Goal: Task Accomplishment & Management: Use online tool/utility

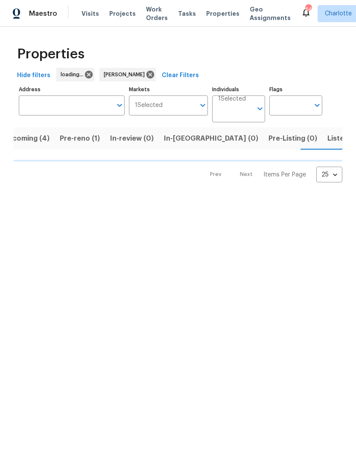
scroll to position [0, 16]
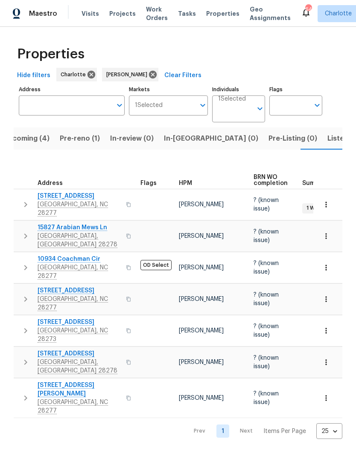
click at [81, 149] on button "Pre-reno (1)" at bounding box center [80, 138] width 50 height 22
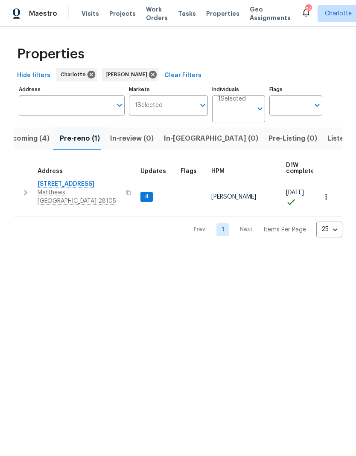
click at [25, 189] on icon "button" at bounding box center [25, 193] width 10 height 10
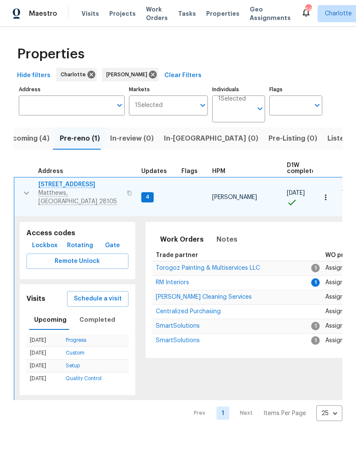
click at [161, 280] on span "RM Interiors" at bounding box center [172, 283] width 33 height 6
click at [23, 183] on button "button" at bounding box center [26, 193] width 17 height 26
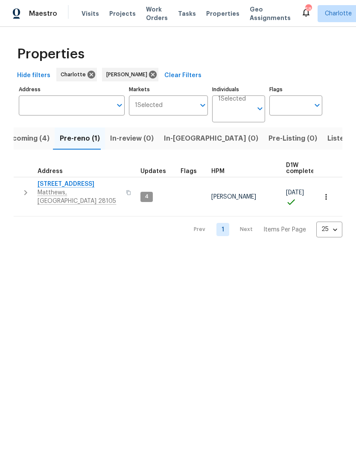
click at [93, 184] on span "3915 Cameron Run Ln" at bounding box center [79, 184] width 83 height 9
click at [315, 251] on html "Maestro Visits Projects Work Orders Tasks Properties Geo Assignments 58 Charlot…" at bounding box center [178, 125] width 356 height 251
click at [21, 136] on span "Upcoming (4)" at bounding box center [26, 139] width 46 height 12
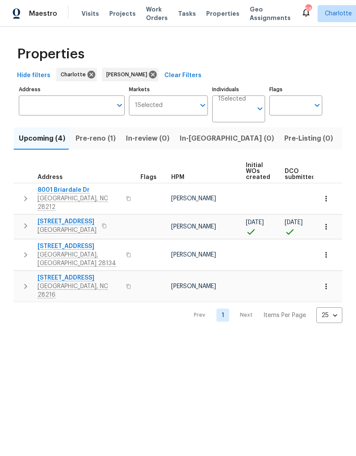
click at [46, 217] on span "947 Pecan Tree Ln" at bounding box center [67, 221] width 59 height 9
click at [198, 136] on span "In-reno (0)" at bounding box center [226, 139] width 94 height 12
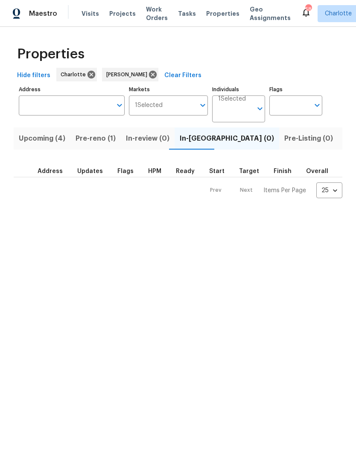
click at [52, 145] on button "Upcoming (4)" at bounding box center [42, 138] width 57 height 22
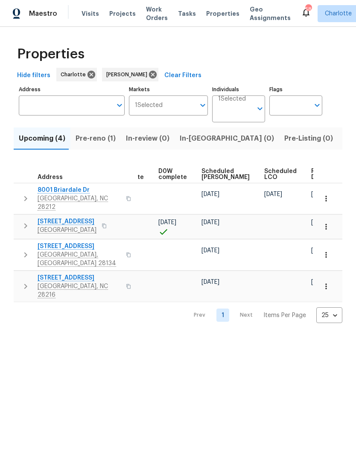
scroll to position [0, 214]
click at [324, 251] on icon "button" at bounding box center [325, 255] width 9 height 9
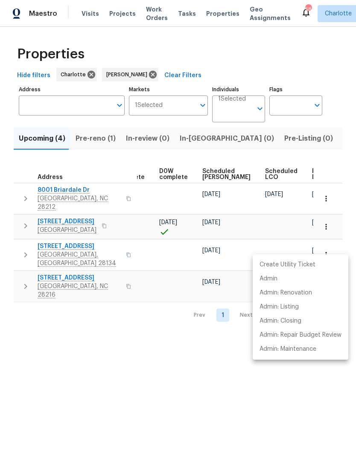
click at [206, 364] on div at bounding box center [178, 228] width 356 height 456
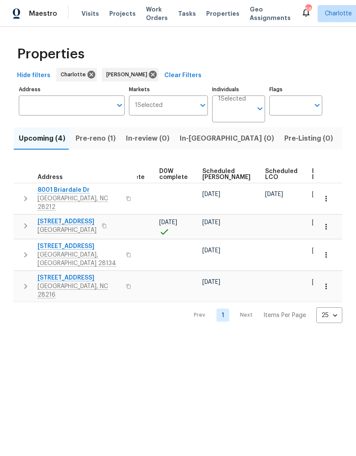
click at [326, 252] on icon "button" at bounding box center [325, 255] width 1 height 6
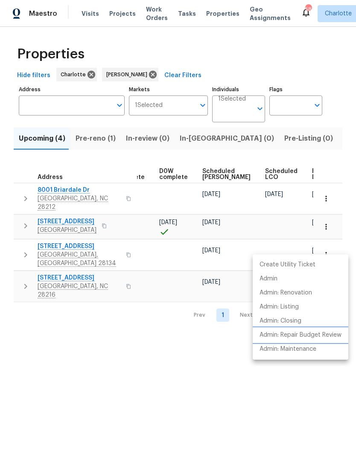
click at [318, 338] on p "Admin: Repair Budget Review" at bounding box center [300, 335] width 82 height 9
click at [241, 397] on div at bounding box center [178, 228] width 356 height 456
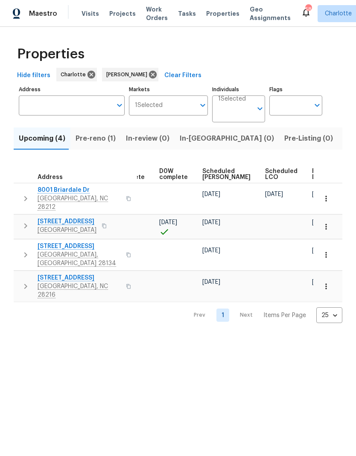
click at [261, 337] on html "Maestro Visits Projects Work Orders Tasks Properties Geo Assignments 58 Charlot…" at bounding box center [178, 168] width 356 height 337
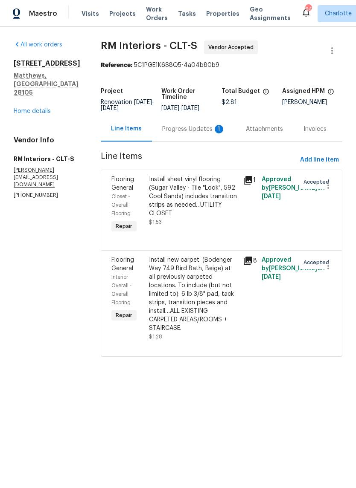
click at [201, 133] on div "Progress Updates 1" at bounding box center [193, 129] width 63 height 9
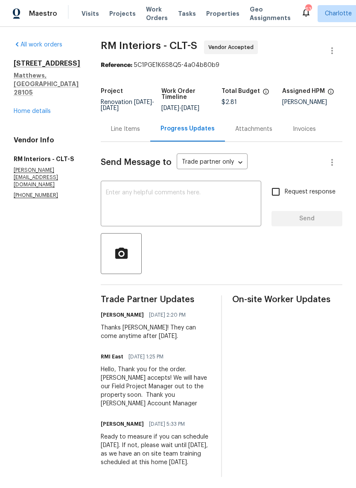
click at [26, 108] on link "Home details" at bounding box center [32, 111] width 37 height 6
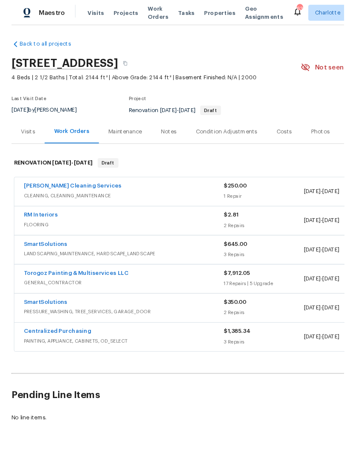
scroll to position [1, 0]
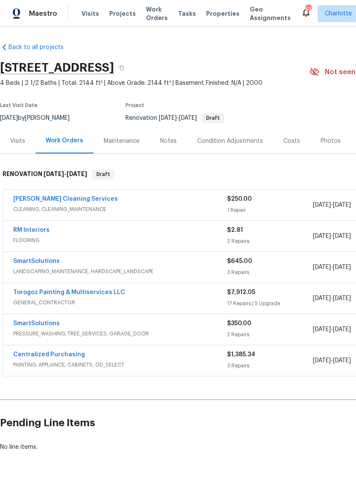
click at [29, 295] on link "Torogoz Painting & Multiservices LLC" at bounding box center [69, 292] width 112 height 6
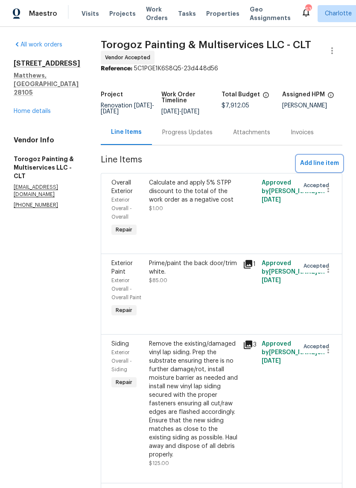
click at [320, 169] on span "Add line item" at bounding box center [319, 163] width 39 height 11
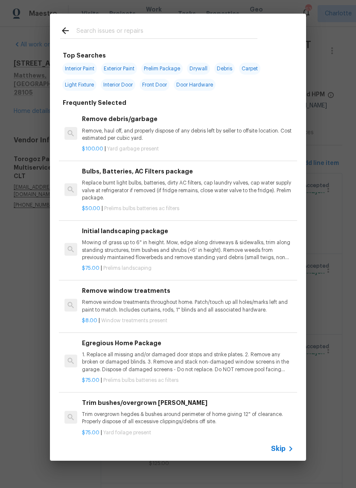
click at [205, 28] on input "text" at bounding box center [166, 32] width 181 height 13
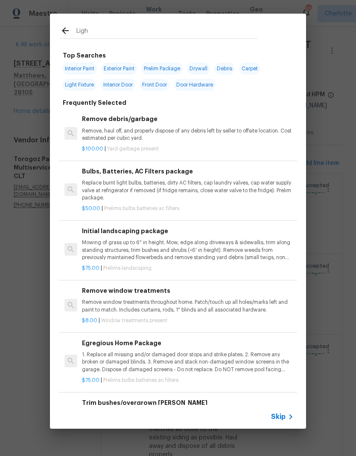
type input "Light"
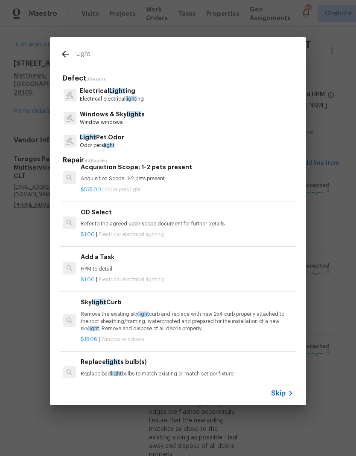
scroll to position [821, 1]
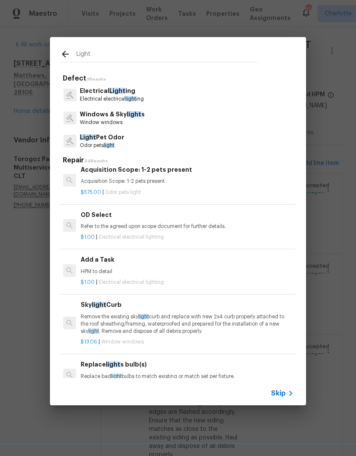
click at [189, 273] on p "HPM to detail" at bounding box center [186, 271] width 211 height 7
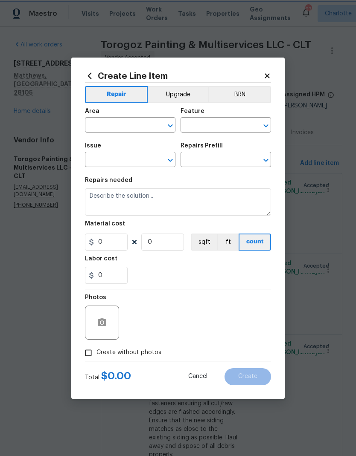
type input "Electrical Lighting"
type input "Add a Task $1.00"
type textarea "HPM to detail"
type input "1"
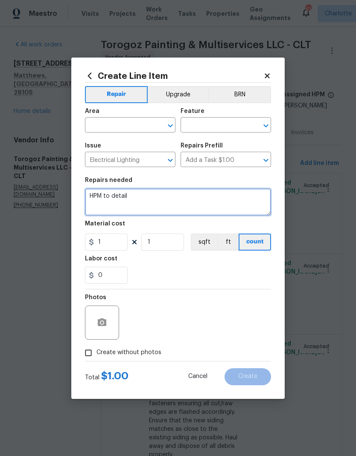
click at [146, 197] on textarea "HPM to detail" at bounding box center [178, 201] width 186 height 27
click at [91, 195] on textarea "HPM to detail" at bounding box center [178, 201] width 186 height 27
click at [90, 195] on textarea "HPM to detail" at bounding box center [178, 201] width 186 height 27
click at [104, 197] on textarea "Call home lighting package (brushed nickel)." at bounding box center [178, 201] width 186 height 27
click at [251, 199] on textarea "Whole home lighting package (brushed nickel)." at bounding box center [178, 201] width 186 height 27
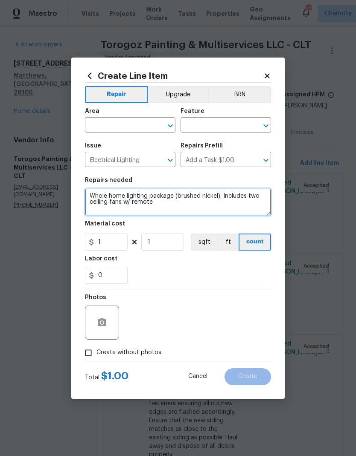
click at [235, 196] on textarea "Whole home lighting package (brushed nickel). Includes two ceiling fans w/ remo…" at bounding box center [178, 201] width 186 height 27
click at [182, 203] on textarea "Whole home lighting package (brushed nickel). Includes two ceiling fans w/ remo…" at bounding box center [178, 201] width 186 height 27
click at [243, 210] on textarea "Whole home lighting package (brushed nickel). Includes two ceiling fans w/ remo…" at bounding box center [178, 201] width 186 height 27
click at [164, 210] on textarea "Whole home lighting package (brushed nickel). Includes two ceiling fans w/ remo…" at bounding box center [178, 201] width 186 height 27
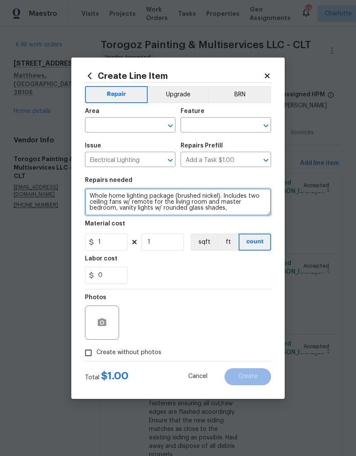
click at [240, 211] on textarea "Whole home lighting package (brushed nickel). Includes two ceiling fans w/ remo…" at bounding box center [178, 201] width 186 height 27
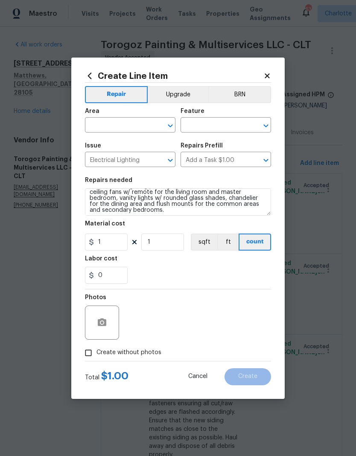
scroll to position [9, 0]
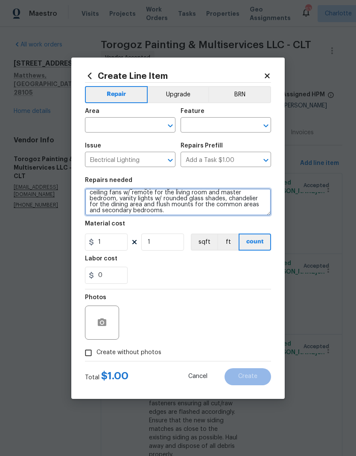
click at [145, 205] on textarea "Whole home lighting package (brushed nickel). Includes two ceiling fans w/ remo…" at bounding box center [178, 201] width 186 height 27
click at [170, 204] on textarea "Whole home lighting package (brushed nickel). Includes two ceiling fans w/ remo…" at bounding box center [178, 201] width 186 height 27
click at [150, 203] on textarea "Whole home lighting package (brushed nickel). Includes two ceiling fans w/ remo…" at bounding box center [178, 201] width 186 height 27
click at [145, 205] on textarea "Whole home lighting package (brushed nickel). Includes two ceiling fans w/ remo…" at bounding box center [178, 201] width 186 height 27
click at [207, 200] on textarea "Whole home lighting package (brushed nickel). Includes two ceiling fans w/ remo…" at bounding box center [178, 201] width 186 height 27
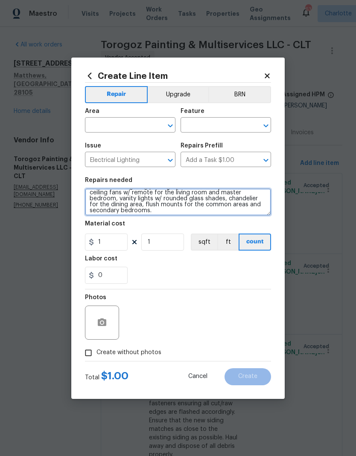
click at [137, 206] on textarea "Whole home lighting package (brushed nickel). Includes two ceiling fans w/ remo…" at bounding box center [178, 201] width 186 height 27
type textarea "Whole home lighting package (brushed nickel). Includes two ceiling fans w/ remo…"
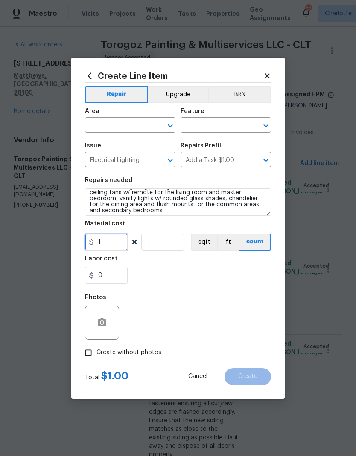
click at [121, 247] on input "1" at bounding box center [106, 242] width 43 height 17
click at [93, 193] on textarea "Whole home lighting package (brushed nickel). Includes two ceiling fans w/ remo…" at bounding box center [178, 201] width 186 height 27
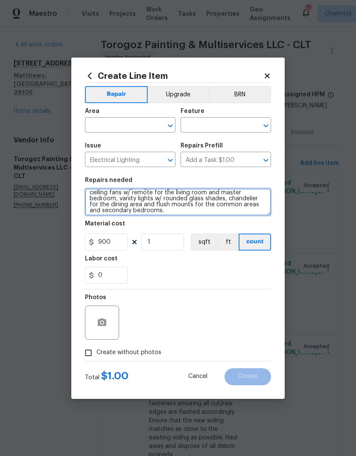
type input "900"
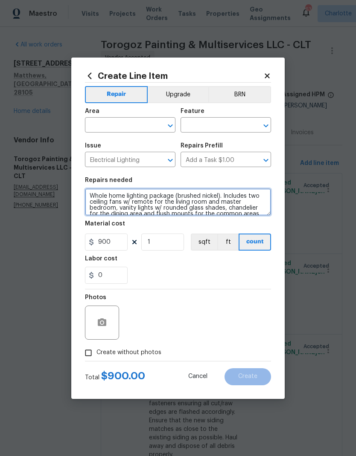
scroll to position [0, 0]
click at [90, 197] on textarea "Whole home lighting package (brushed nickel). Includes two ceiling fans w/ remo…" at bounding box center [178, 201] width 186 height 27
type textarea "#sala Whole home lighting package (brushed nickel). Includes two ceiling fans w…"
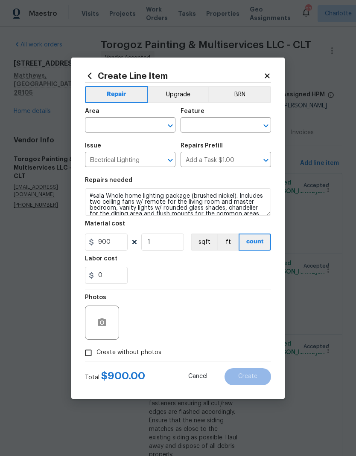
click at [131, 125] on input "text" at bounding box center [118, 125] width 67 height 13
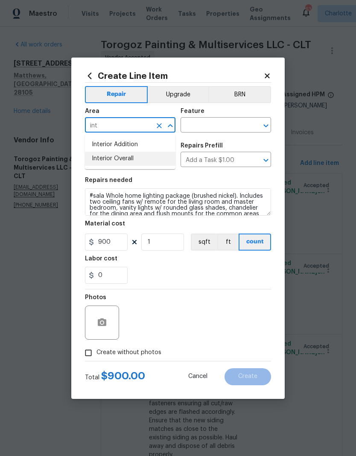
click at [147, 155] on li "Interior Overall" at bounding box center [130, 159] width 90 height 14
type input "Interior Overall"
click at [222, 125] on input "text" at bounding box center [213, 125] width 67 height 13
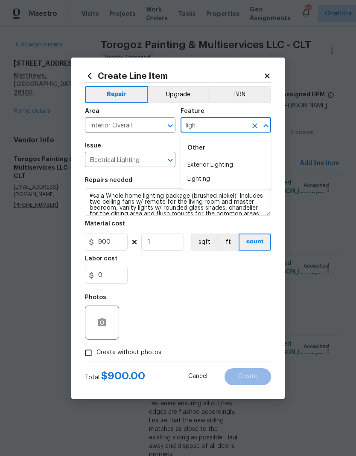
click at [216, 182] on li "Lighting" at bounding box center [225, 179] width 90 height 14
type input "Lighting"
click at [180, 96] on button "Upgrade" at bounding box center [178, 94] width 61 height 17
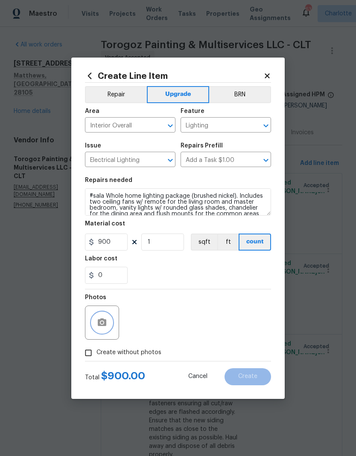
click at [108, 327] on button "button" at bounding box center [102, 323] width 20 height 20
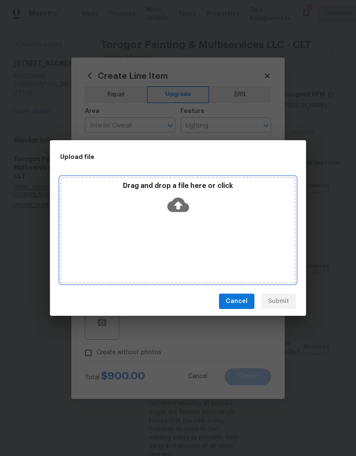
click at [182, 204] on icon at bounding box center [178, 205] width 22 height 14
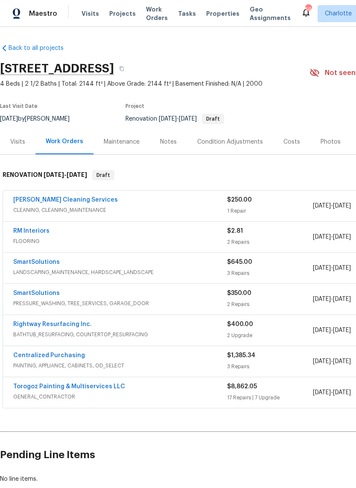
click at [75, 327] on link "Rightway Resurfacing Inc." at bounding box center [52, 324] width 78 height 6
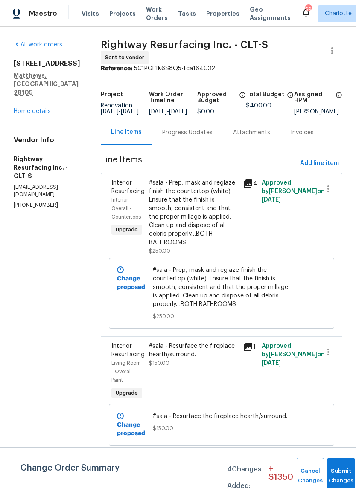
scroll to position [0, 0]
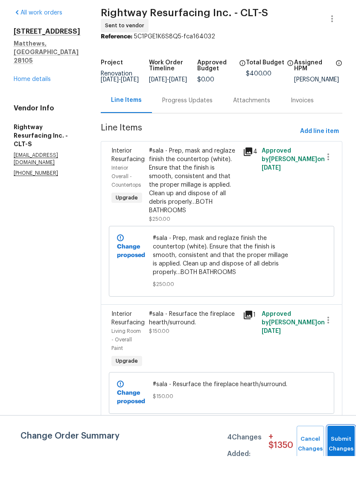
click at [338, 466] on span "Submit Changes" at bounding box center [340, 476] width 19 height 20
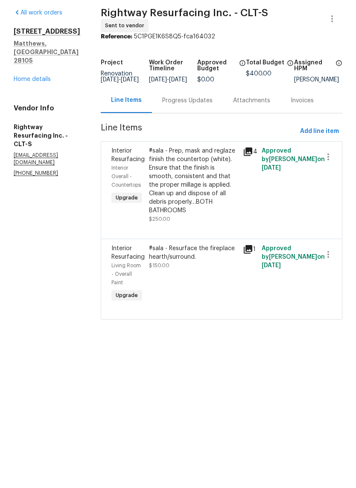
scroll to position [0, 0]
click at [21, 108] on link "Home details" at bounding box center [32, 111] width 37 height 6
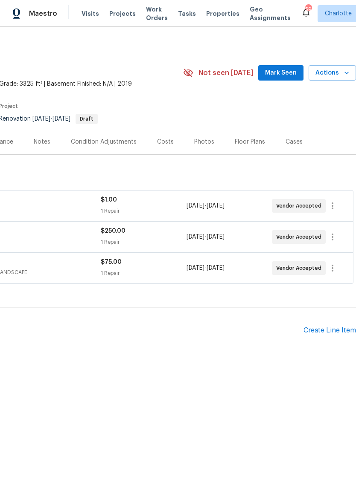
scroll to position [0, 126]
click at [164, 141] on div "Costs" at bounding box center [165, 142] width 17 height 9
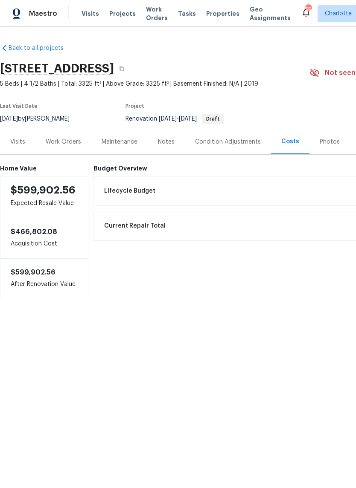
click at [169, 141] on div "Notes" at bounding box center [166, 142] width 17 height 9
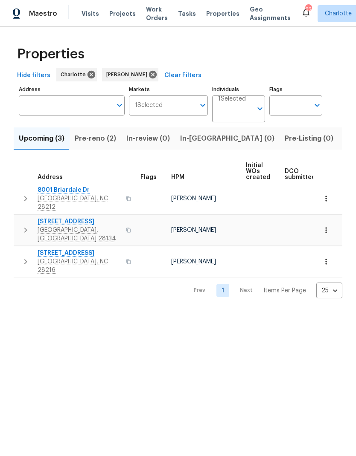
click at [98, 147] on button "Pre-reno (2)" at bounding box center [95, 138] width 52 height 22
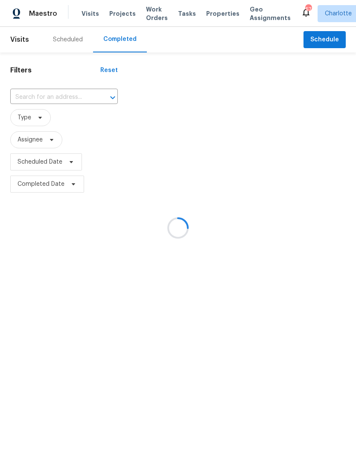
click at [96, 98] on div at bounding box center [107, 98] width 22 height 12
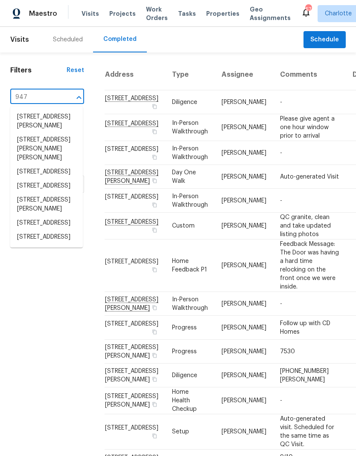
type input "947 p"
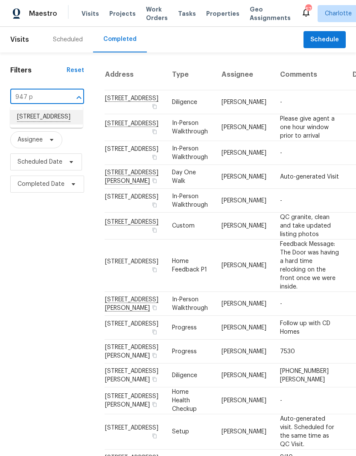
click at [62, 122] on li "947 Pecan Tree Ln, Fort Mill, SC 29715" at bounding box center [46, 117] width 72 height 14
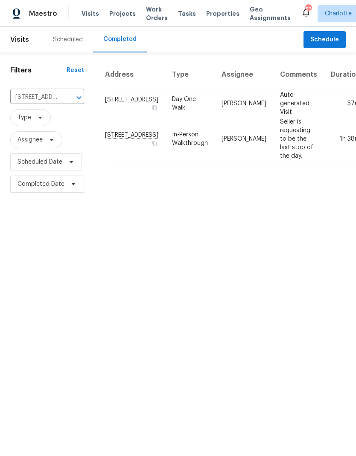
click at [115, 161] on td "947 Pecan Tree Ln, Fort Mill, SC 29715" at bounding box center [134, 139] width 61 height 44
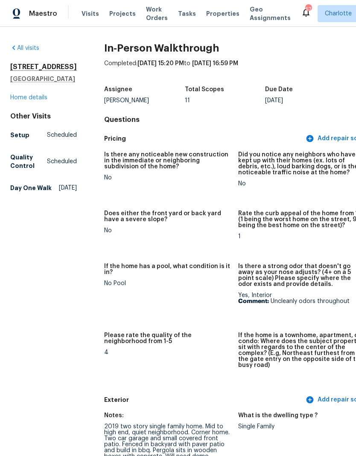
click at [32, 14] on span "Maestro" at bounding box center [43, 13] width 28 height 9
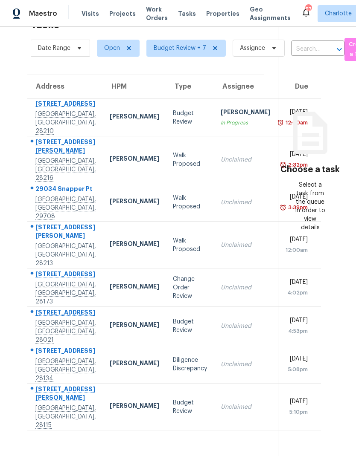
scroll to position [34, 0]
click at [327, 315] on section "Choose a task Select a task from the queue in order to view details" at bounding box center [310, 228] width 64 height 456
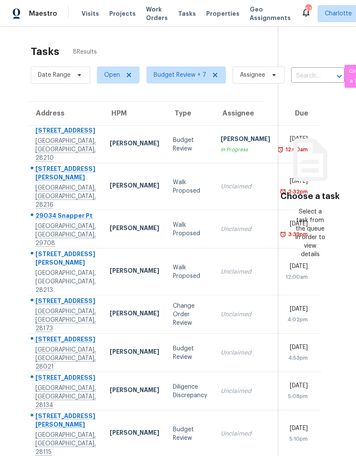
scroll to position [0, 0]
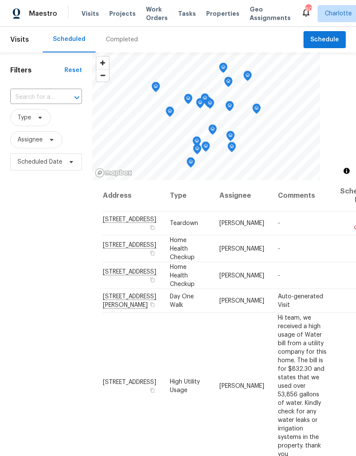
click at [149, 17] on span "Work Orders" at bounding box center [157, 13] width 22 height 17
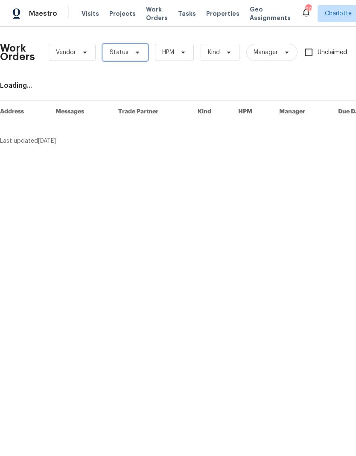
click at [136, 56] on span "Status" at bounding box center [125, 52] width 46 height 17
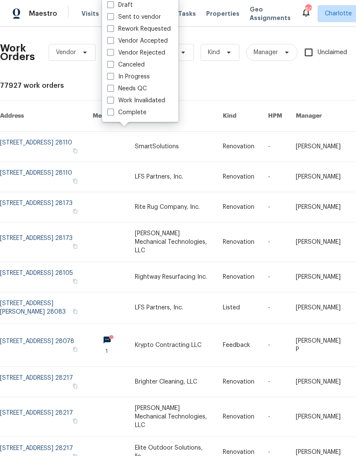
click at [145, 90] on label "Needs QC" at bounding box center [127, 88] width 40 height 9
click at [113, 90] on input "Needs QC" at bounding box center [110, 87] width 6 height 6
checkbox input "true"
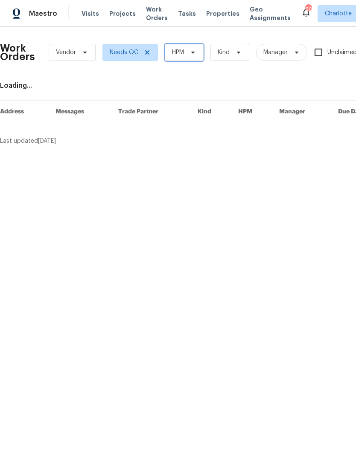
click at [191, 52] on icon at bounding box center [192, 52] width 7 height 7
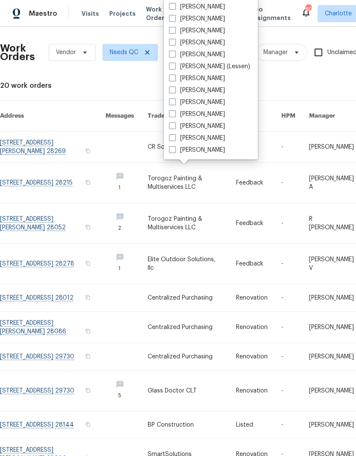
scroll to position [106, 0]
click at [208, 153] on label "[PERSON_NAME]" at bounding box center [197, 150] width 56 height 9
click at [174, 151] on input "[PERSON_NAME]" at bounding box center [172, 149] width 6 height 6
checkbox input "true"
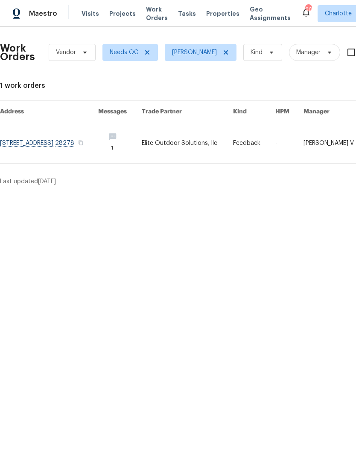
click at [45, 21] on div "Maestro" at bounding box center [28, 13] width 57 height 17
